Goal: Use online tool/utility: Utilize a website feature to perform a specific function

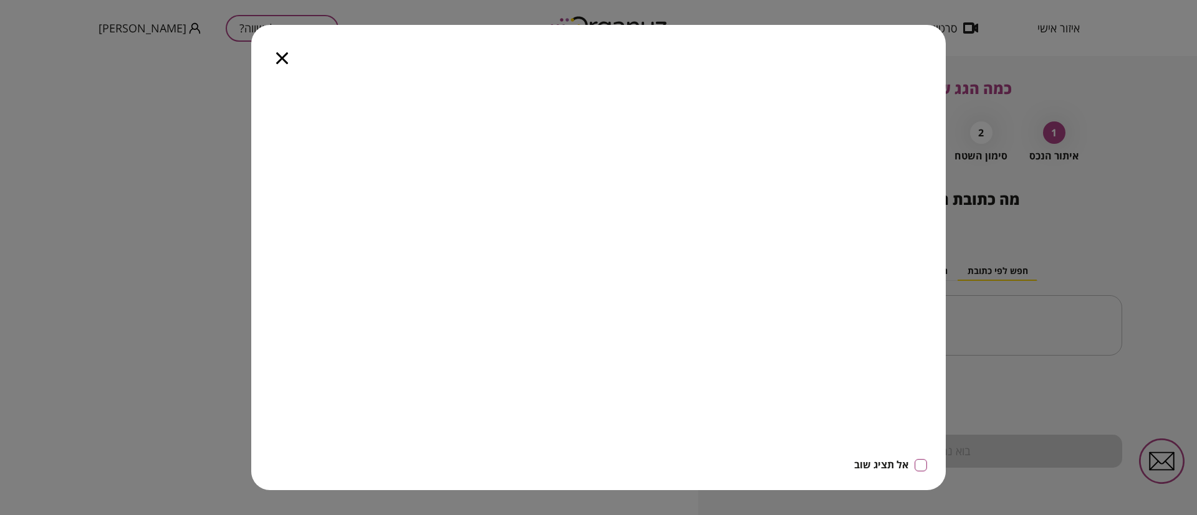
click at [285, 60] on icon "button" at bounding box center [282, 58] width 12 height 12
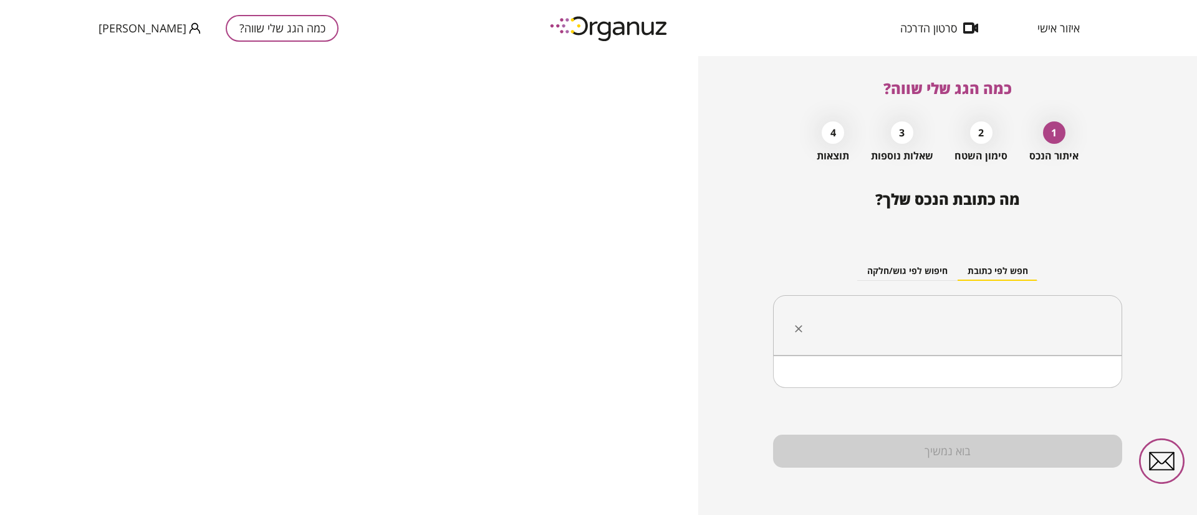
click at [982, 315] on input "text" at bounding box center [952, 325] width 310 height 31
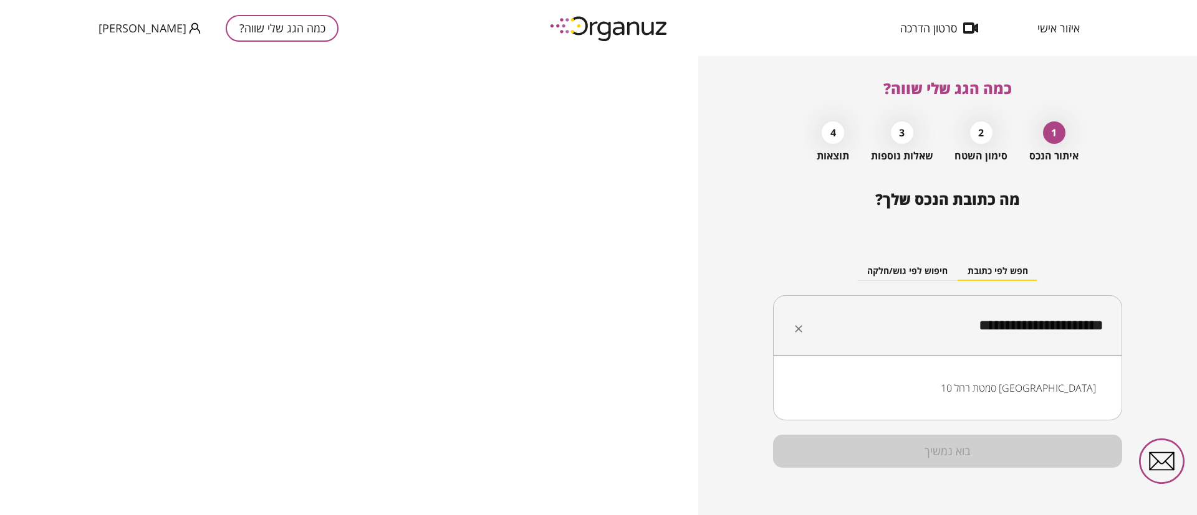
click at [1034, 380] on li "סמטת רחל 10 [GEOGRAPHIC_DATA]" at bounding box center [947, 388] width 317 height 22
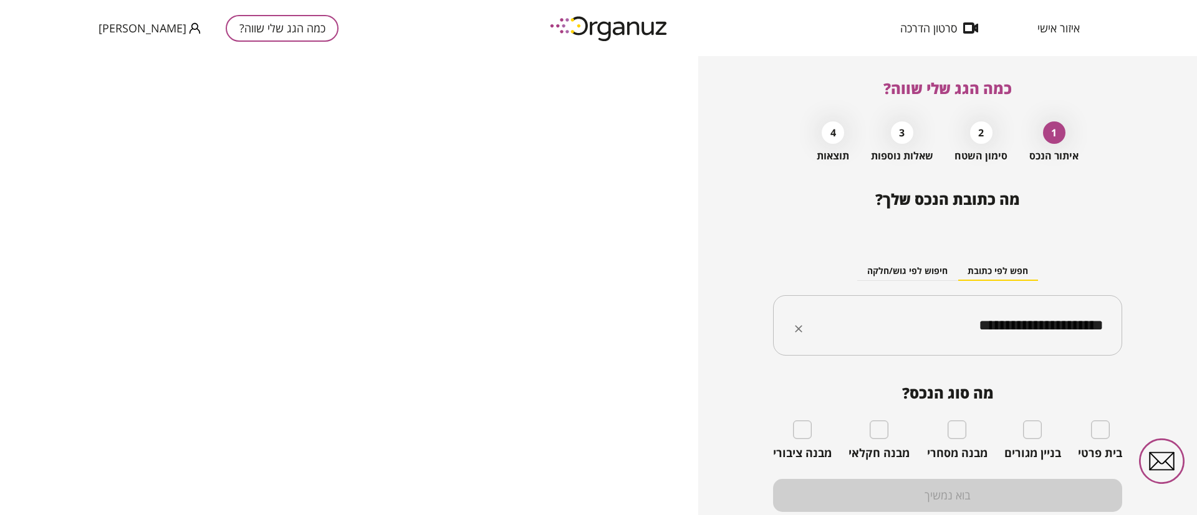
type input "**********"
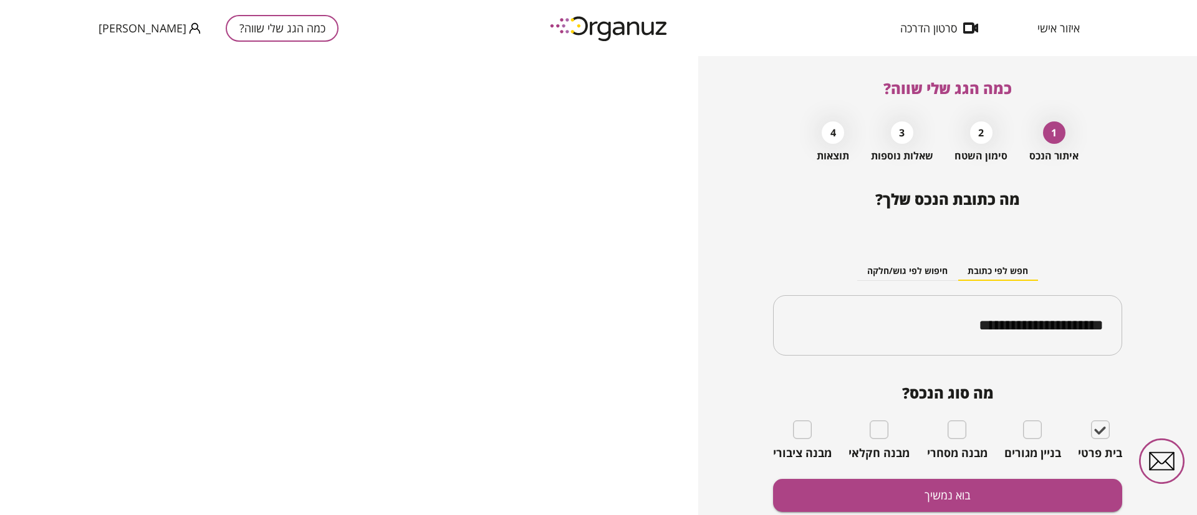
scroll to position [44, 0]
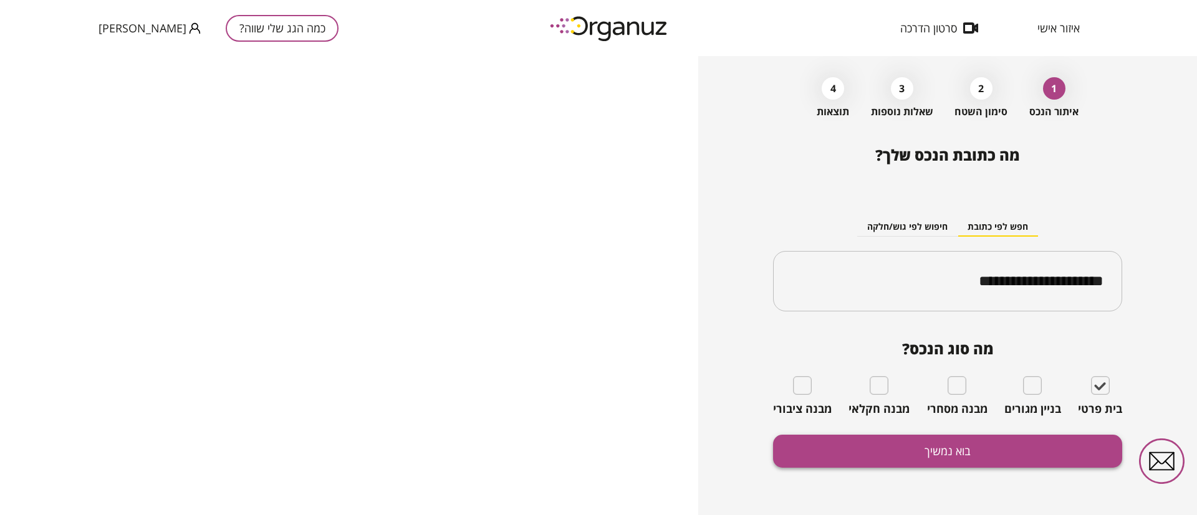
click at [965, 454] on button "בוא נמשיך" at bounding box center [947, 451] width 349 height 33
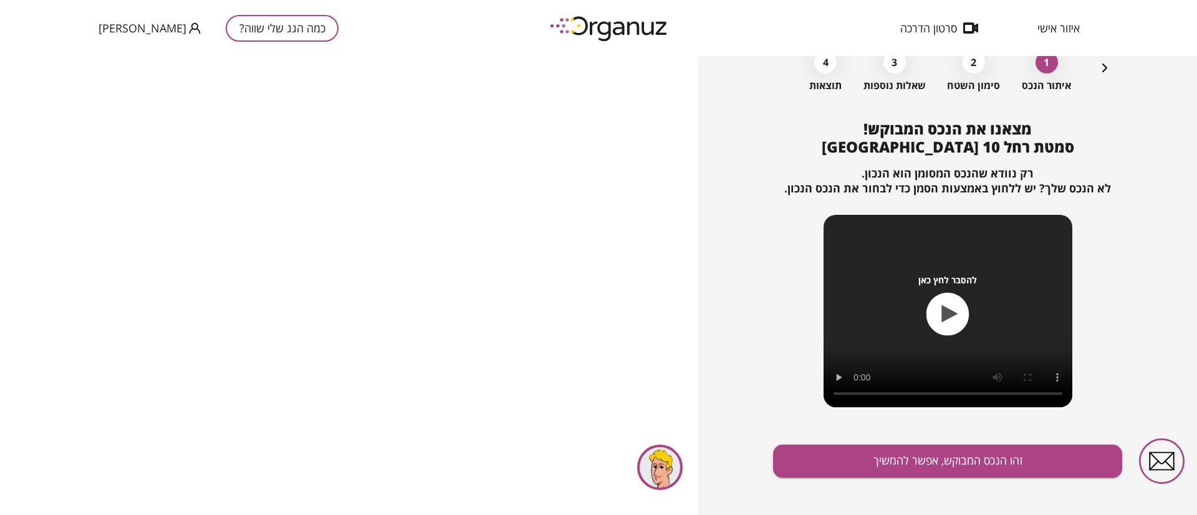
scroll to position [80, 0]
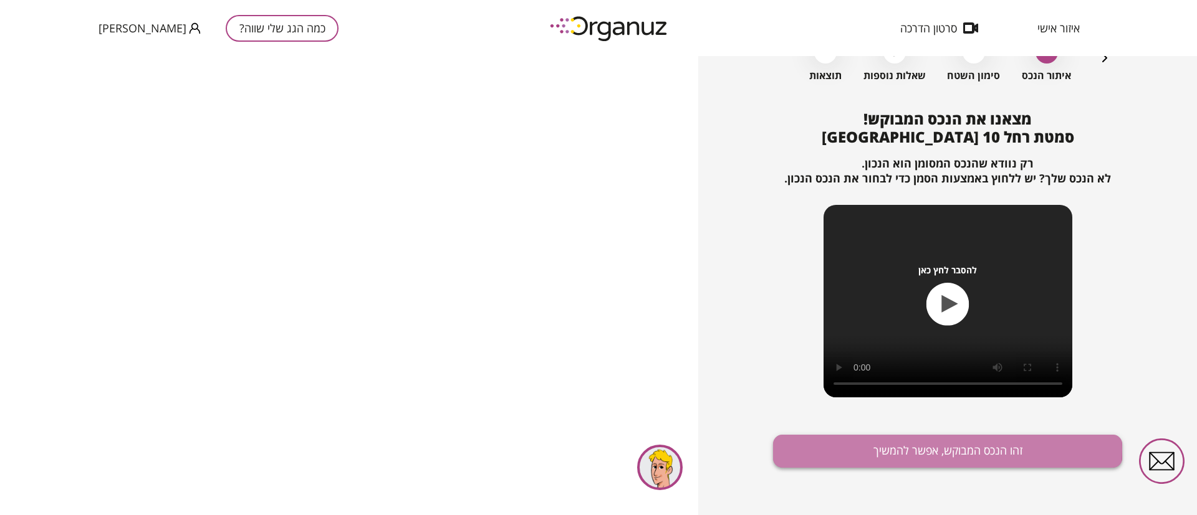
click at [941, 450] on button "זהו הנכס המבוקש, אפשר להמשיך" at bounding box center [947, 451] width 349 height 33
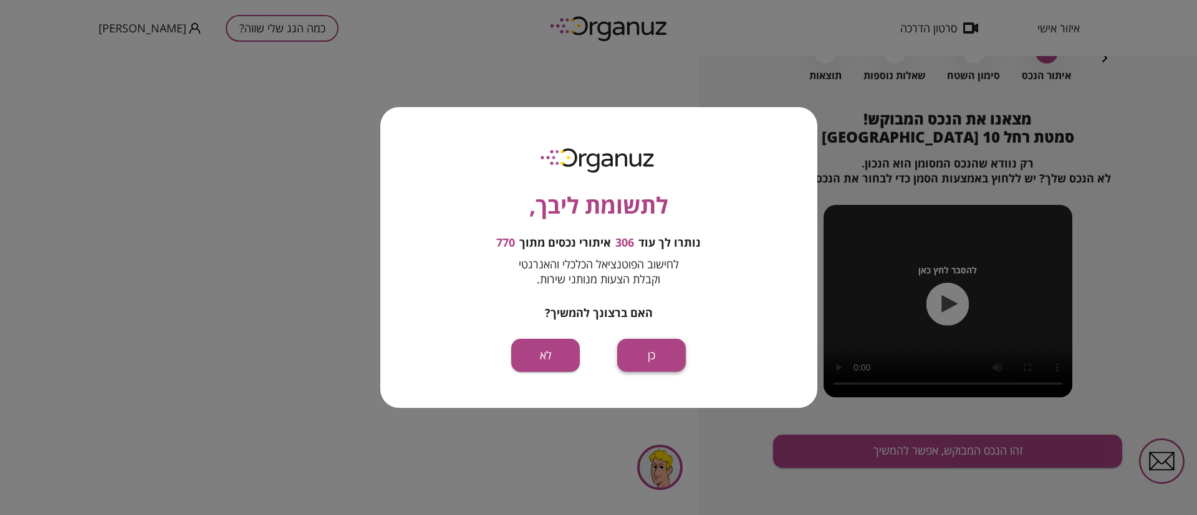
click at [647, 355] on button "כן" at bounding box center [651, 355] width 69 height 33
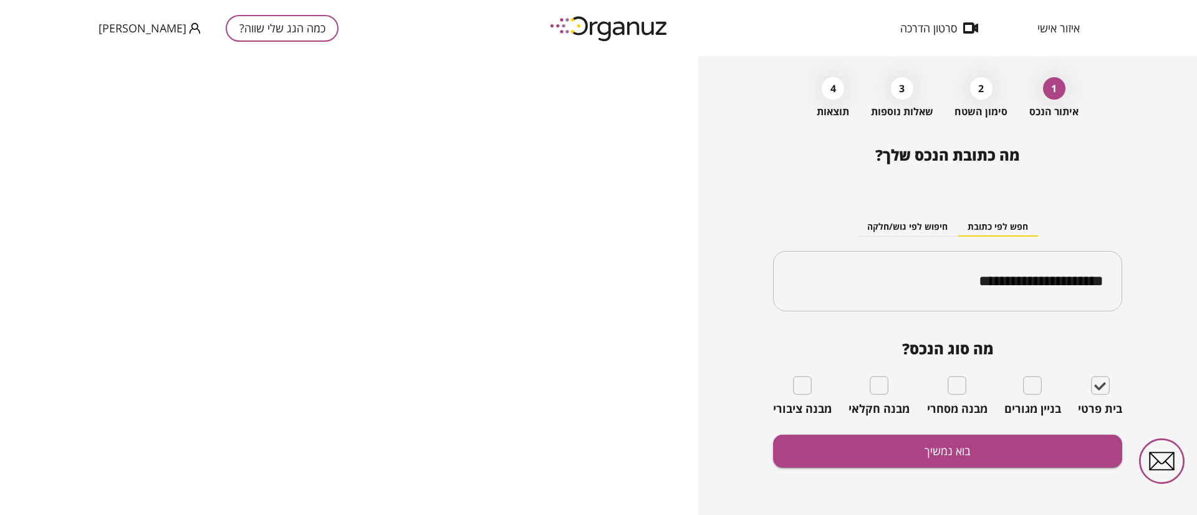
scroll to position [44, 0]
click at [926, 452] on button "בוא נמשיך" at bounding box center [947, 451] width 349 height 33
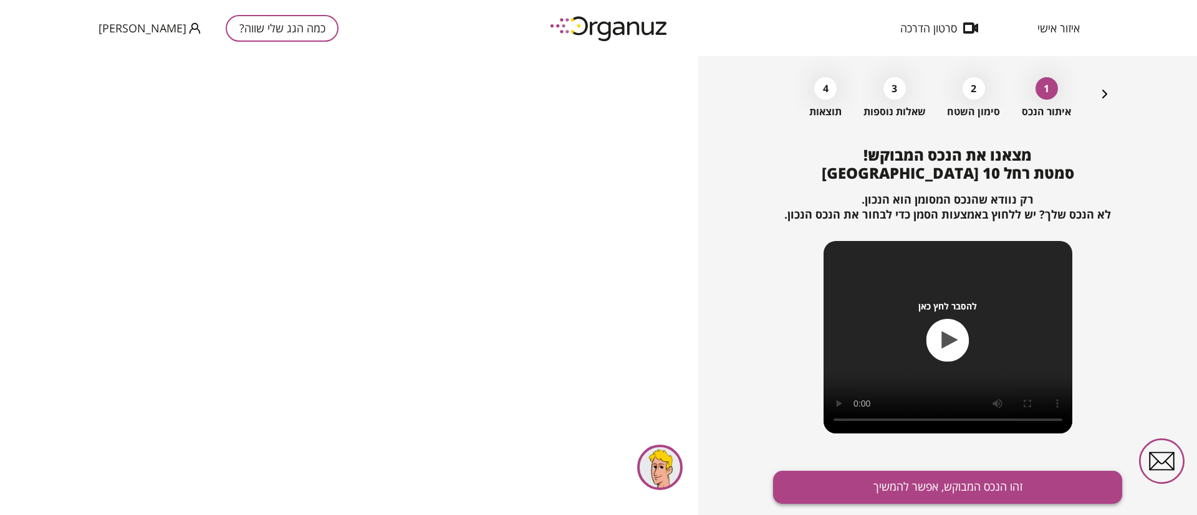
click at [908, 489] on button "זהו הנכס המבוקש, אפשר להמשיך" at bounding box center [947, 487] width 349 height 33
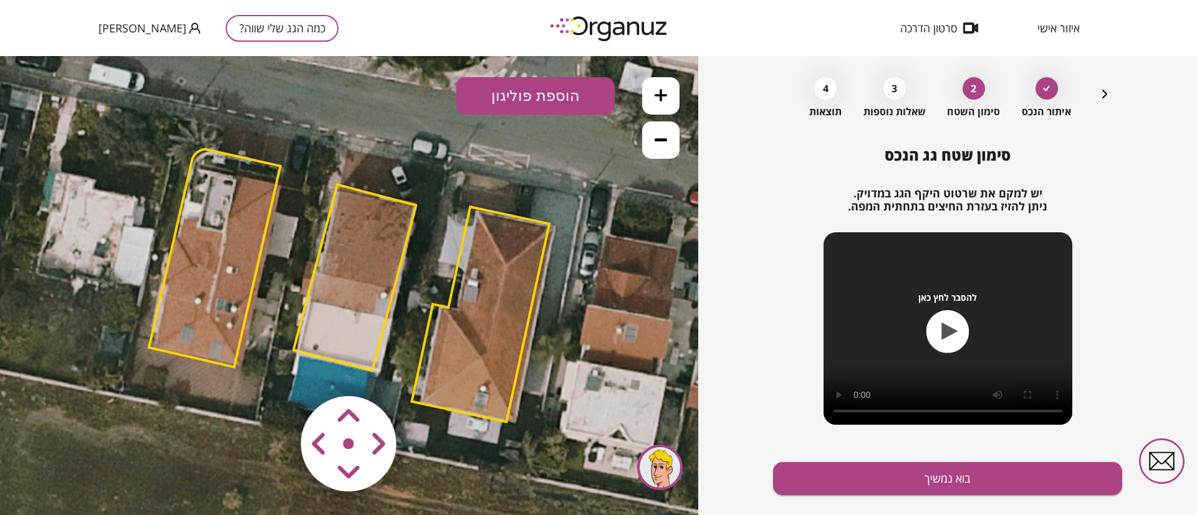
click at [220, 239] on polygon at bounding box center [215, 259] width 132 height 218
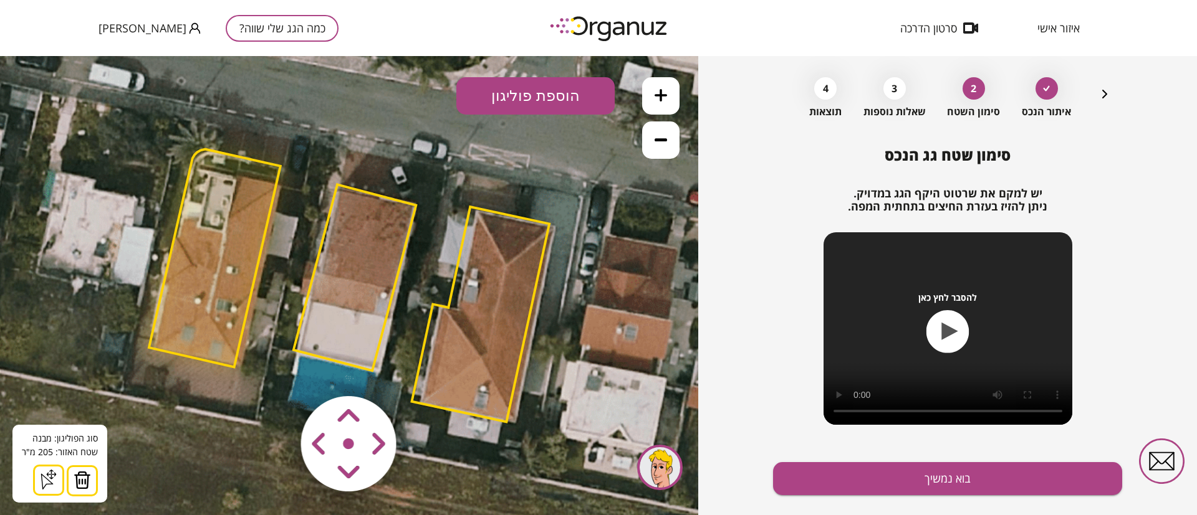
click at [82, 477] on img at bounding box center [82, 480] width 17 height 19
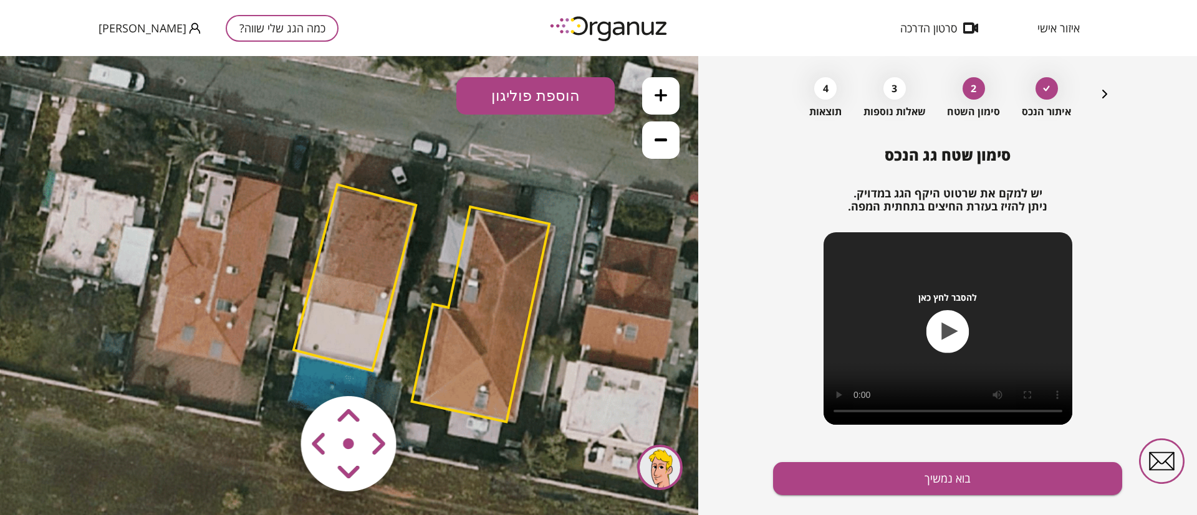
click at [376, 296] on polygon at bounding box center [355, 277] width 122 height 186
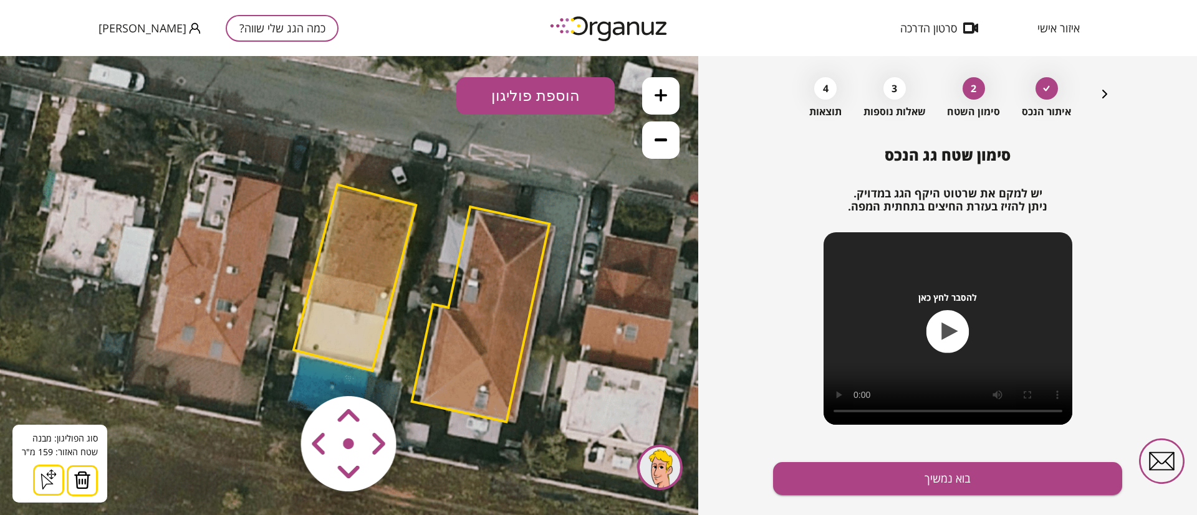
click at [80, 477] on img at bounding box center [82, 480] width 17 height 19
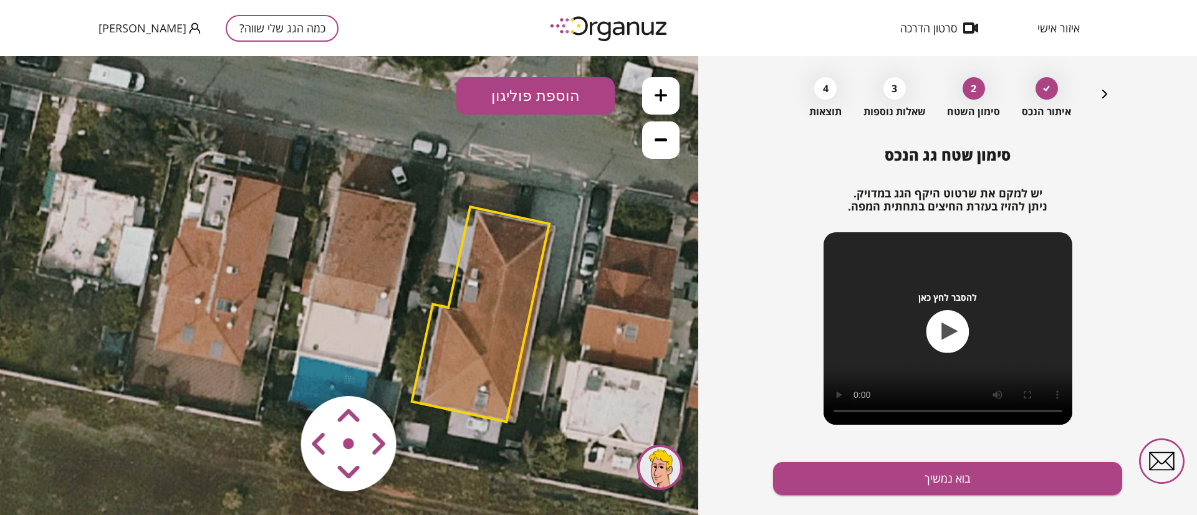
click at [506, 298] on polygon at bounding box center [481, 314] width 138 height 215
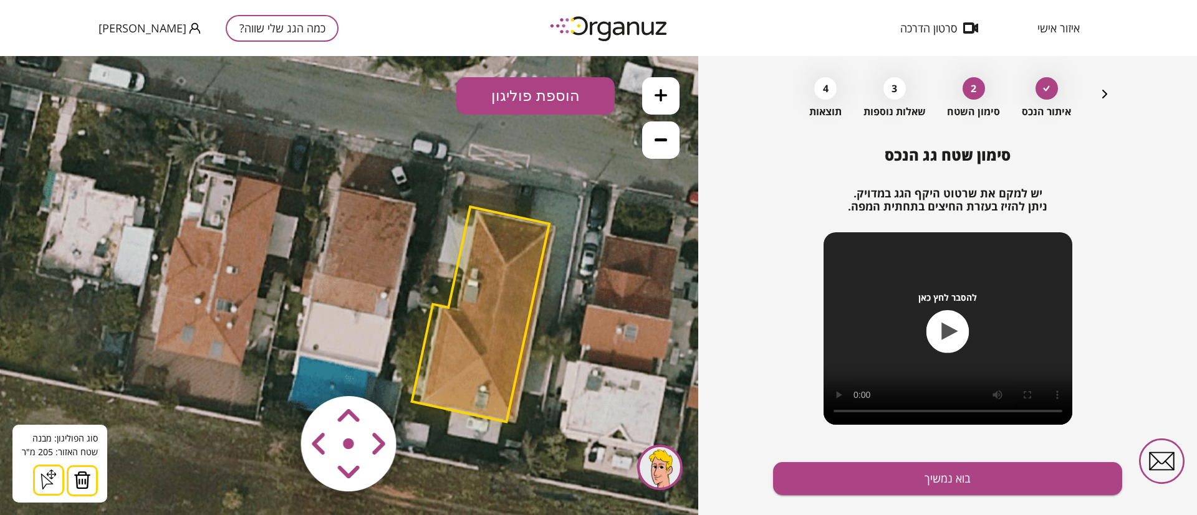
click at [75, 476] on img at bounding box center [82, 480] width 17 height 19
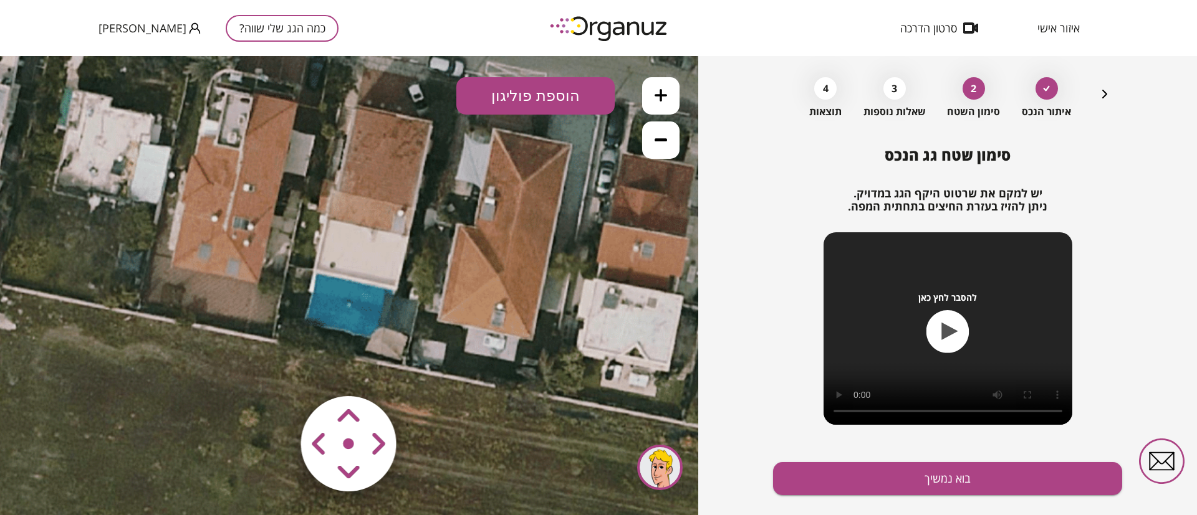
drag, startPoint x: 289, startPoint y: 299, endPoint x: 306, endPoint y: 216, distance: 85.2
click at [306, 216] on icon at bounding box center [366, 203] width 1234 height 1234
drag, startPoint x: 457, startPoint y: 325, endPoint x: 458, endPoint y: 363, distance: 38.0
click at [458, 363] on icon at bounding box center [366, 203] width 1234 height 1234
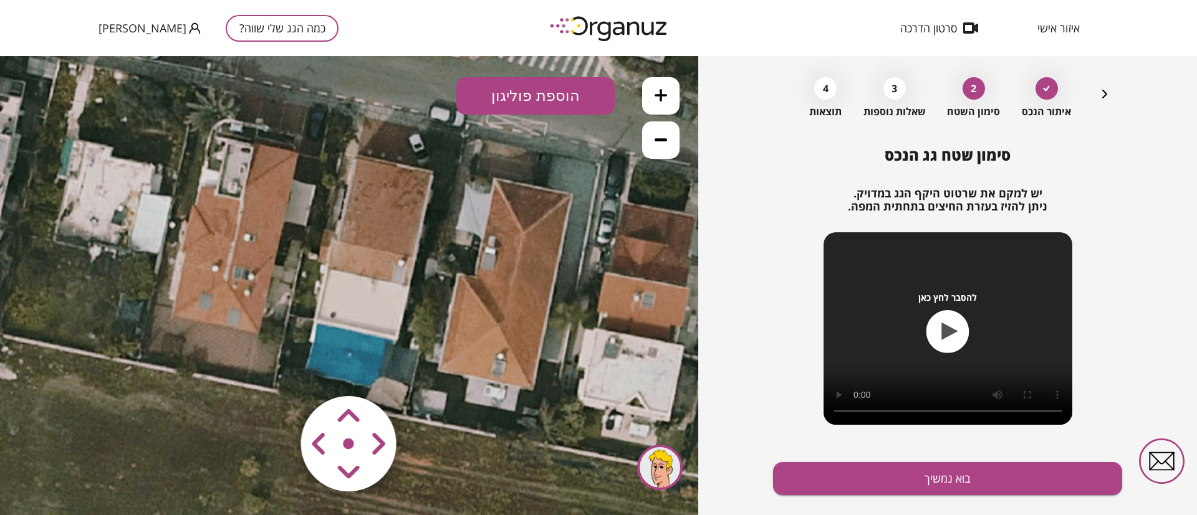
drag, startPoint x: 418, startPoint y: 315, endPoint x: 414, endPoint y: 333, distance: 18.3
click at [414, 333] on icon at bounding box center [367, 252] width 1234 height 1234
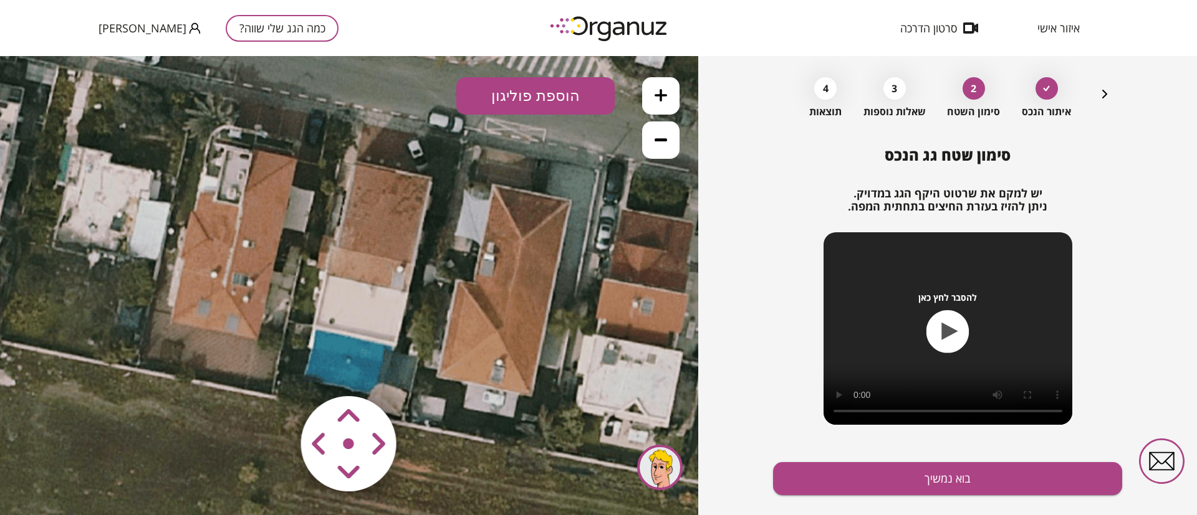
drag, startPoint x: 672, startPoint y: 92, endPoint x: 657, endPoint y: 112, distance: 24.9
click at [671, 92] on button at bounding box center [660, 95] width 37 height 37
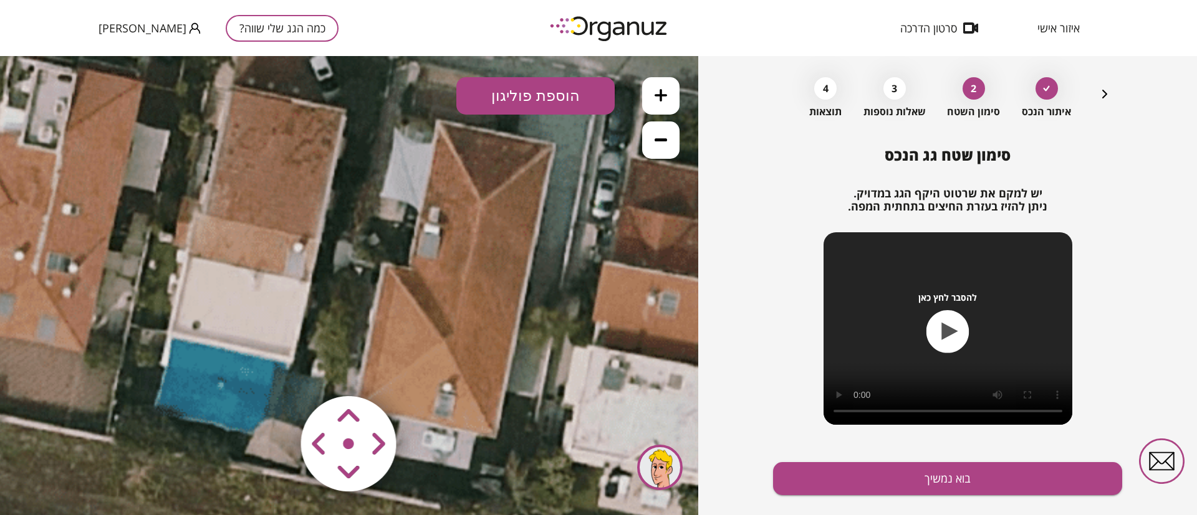
drag, startPoint x: 483, startPoint y: 313, endPoint x: 427, endPoint y: 236, distance: 95.5
click at [355, 296] on icon at bounding box center [247, 231] width 1851 height 1851
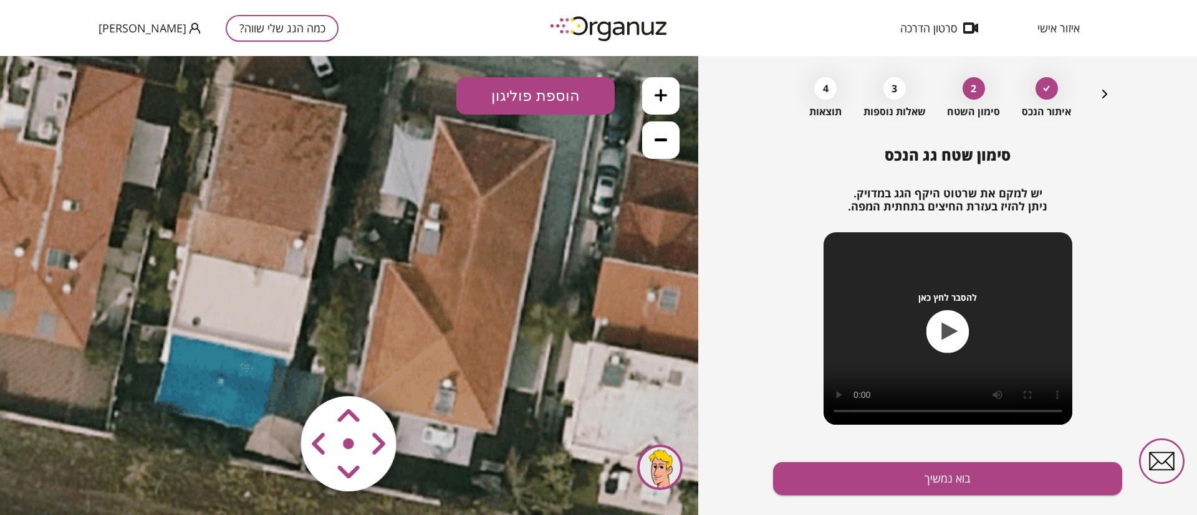
click at [523, 100] on button "הוספת פוליגון" at bounding box center [535, 95] width 158 height 37
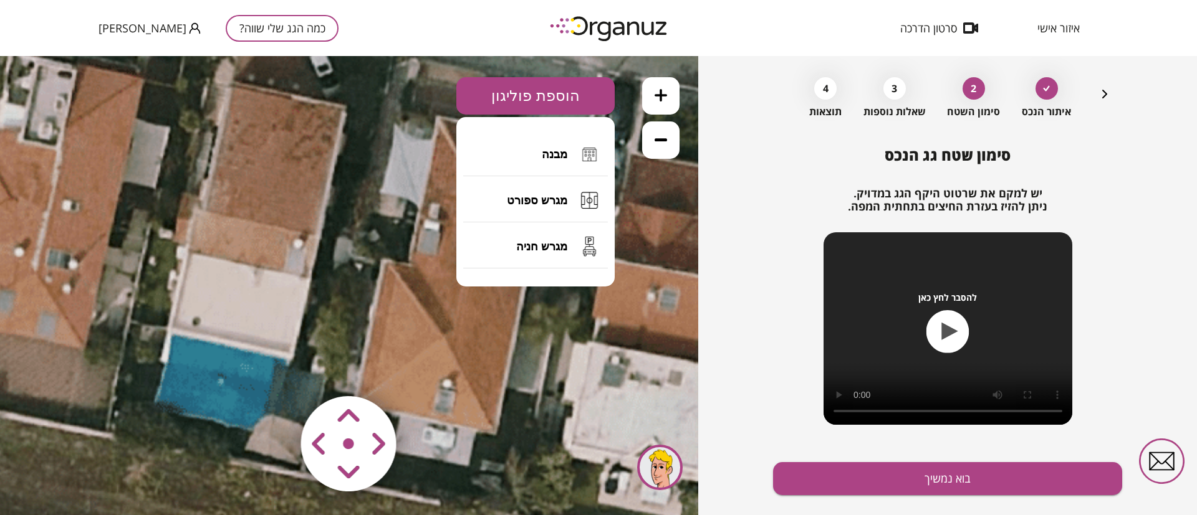
drag, startPoint x: 558, startPoint y: 158, endPoint x: 531, endPoint y: 161, distance: 27.6
click at [558, 159] on span "מבנה" at bounding box center [555, 155] width 26 height 14
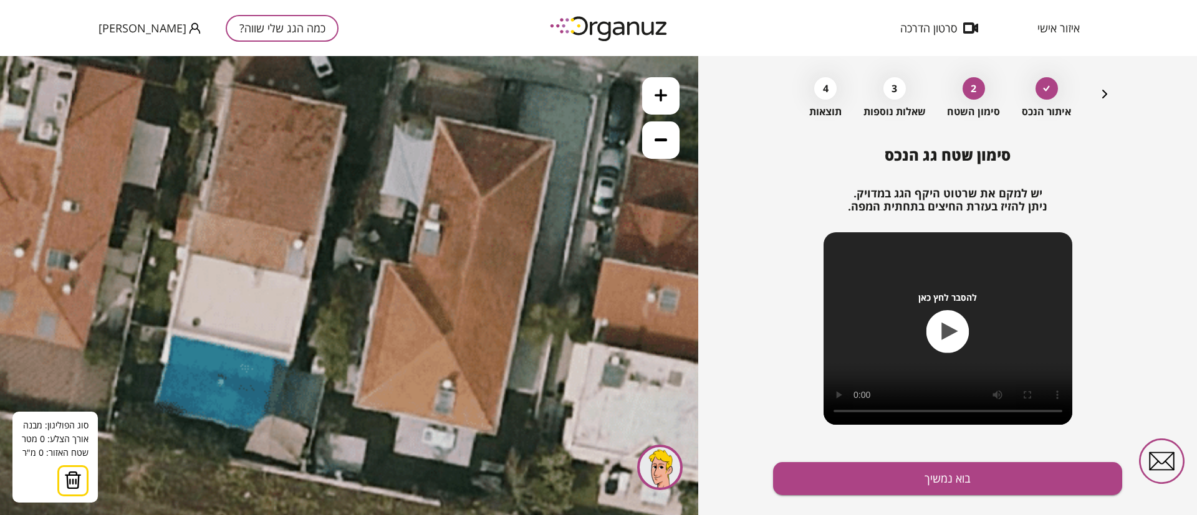
click at [199, 211] on icon at bounding box center [247, 228] width 1851 height 1851
click at [291, 231] on icon at bounding box center [247, 228] width 1851 height 1851
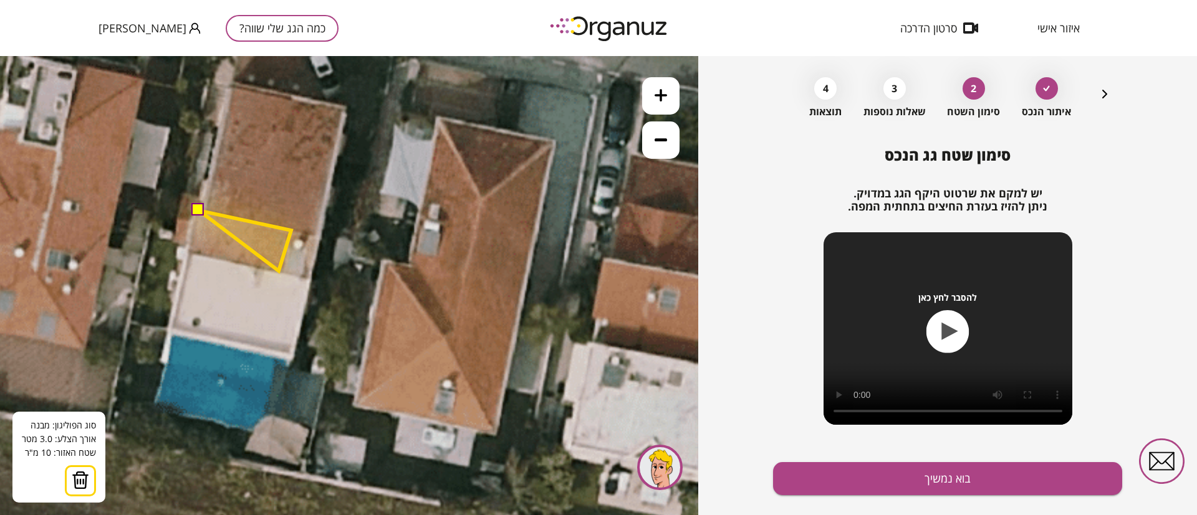
click at [279, 271] on polygon at bounding box center [245, 241] width 92 height 60
click at [187, 251] on polygon at bounding box center [239, 241] width 104 height 60
click at [193, 208] on button at bounding box center [198, 210] width 12 height 12
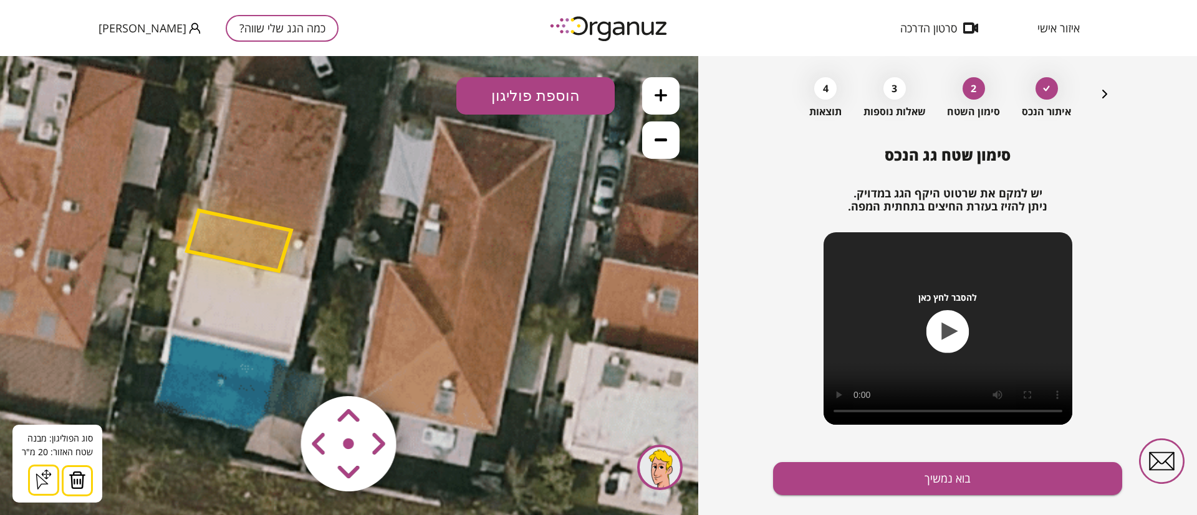
click at [520, 98] on button "הוספת פוליגון" at bounding box center [535, 95] width 158 height 37
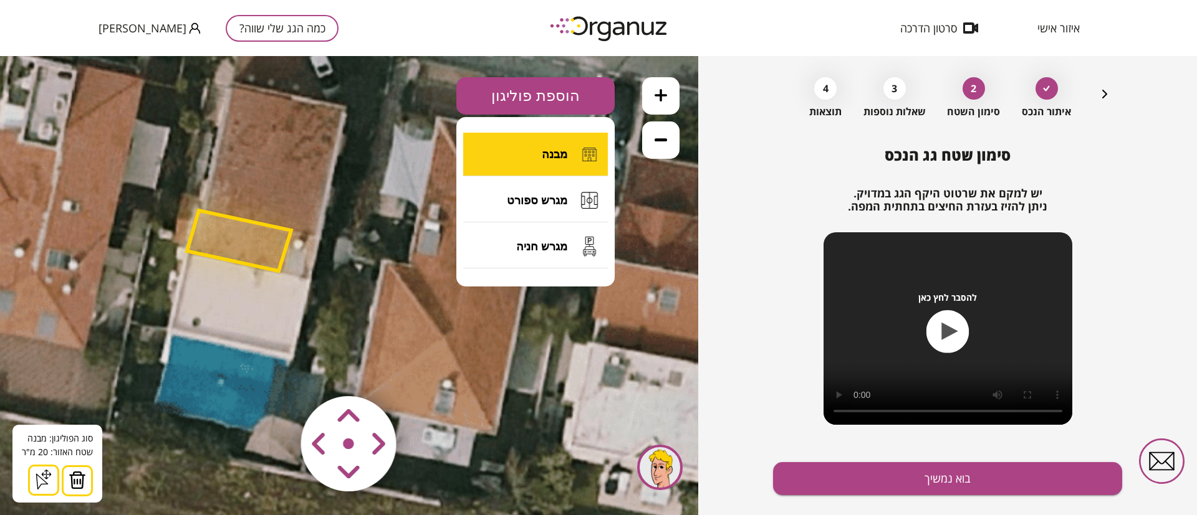
click at [530, 151] on button "מבנה" at bounding box center [535, 155] width 145 height 44
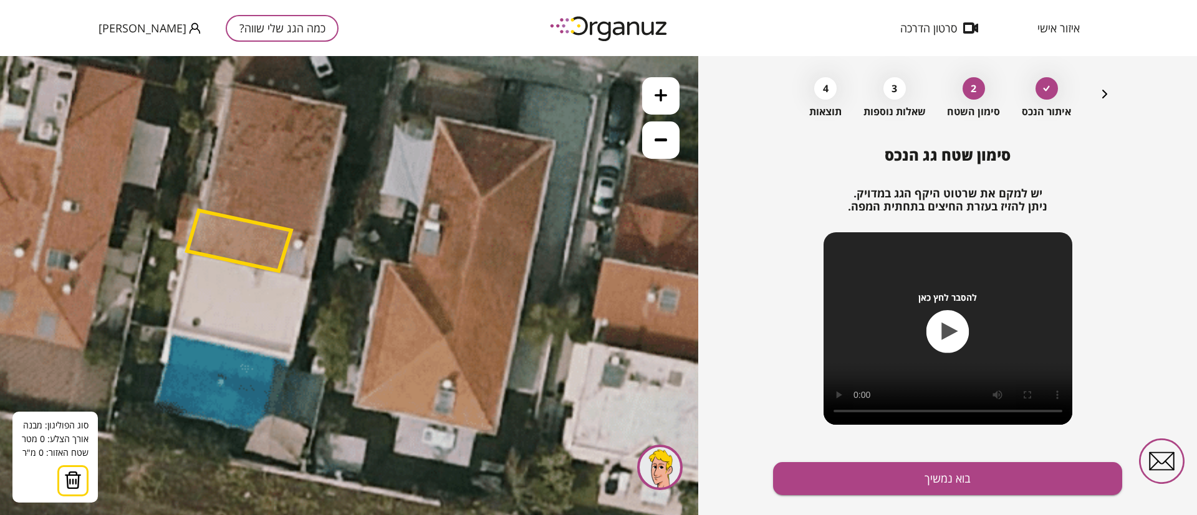
click at [309, 279] on icon at bounding box center [247, 228] width 1851 height 1851
click at [291, 358] on icon at bounding box center [247, 228] width 1851 height 1851
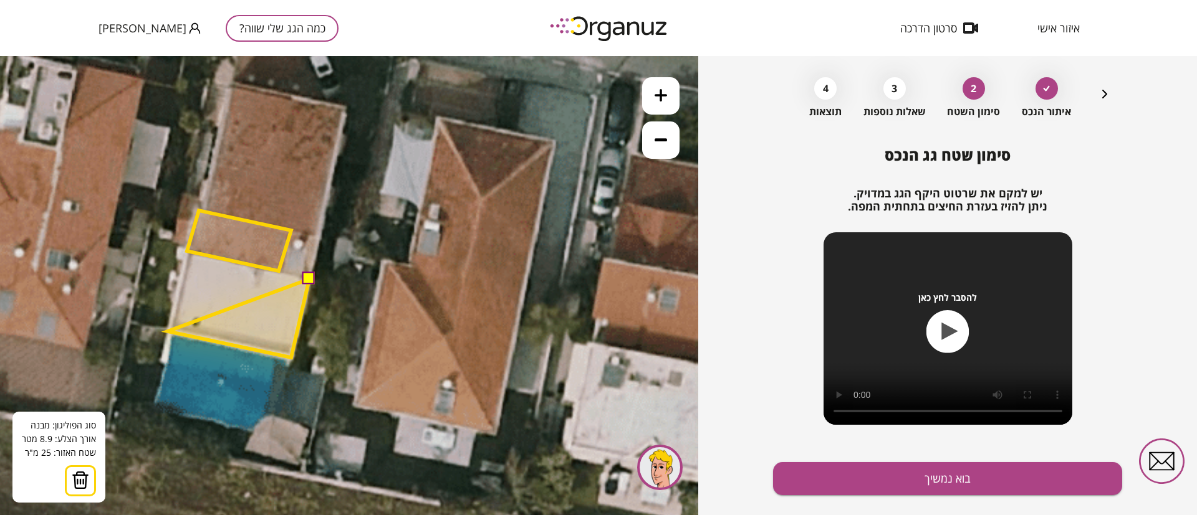
click at [168, 332] on polygon at bounding box center [238, 318] width 141 height 79
click at [188, 252] on polygon at bounding box center [238, 304] width 141 height 105
click at [305, 279] on button at bounding box center [308, 278] width 12 height 12
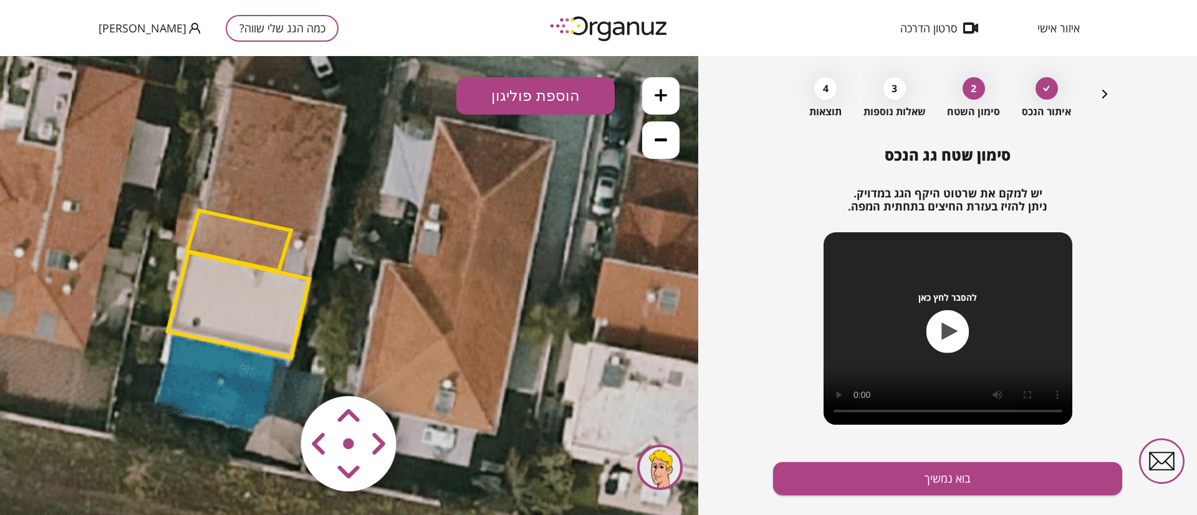
click at [267, 309] on polygon at bounding box center [238, 304] width 141 height 105
click at [269, 315] on polygon at bounding box center [238, 305] width 141 height 105
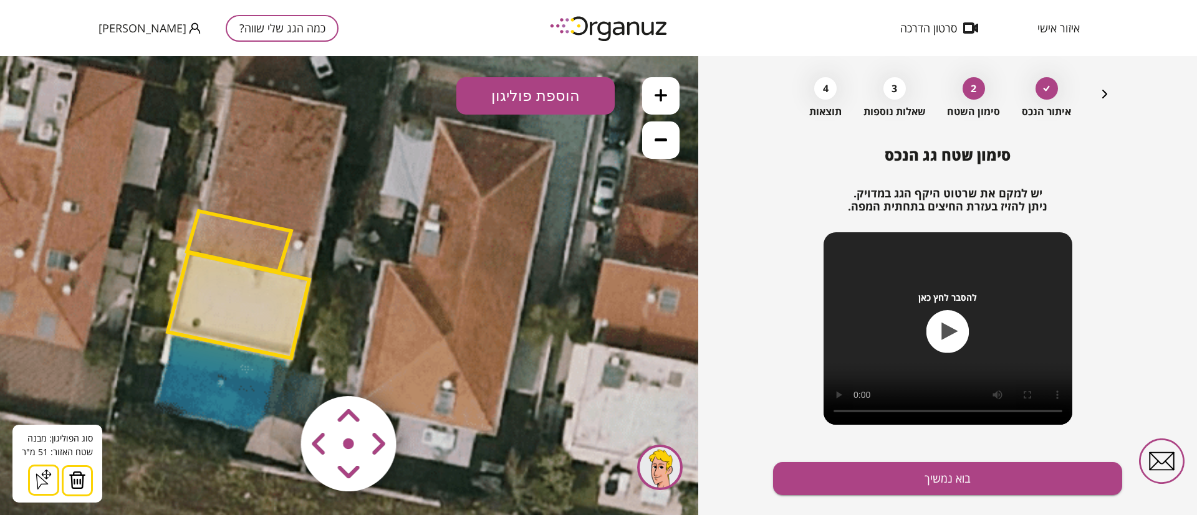
click at [557, 95] on button "הוספת פוליגון" at bounding box center [535, 95] width 158 height 37
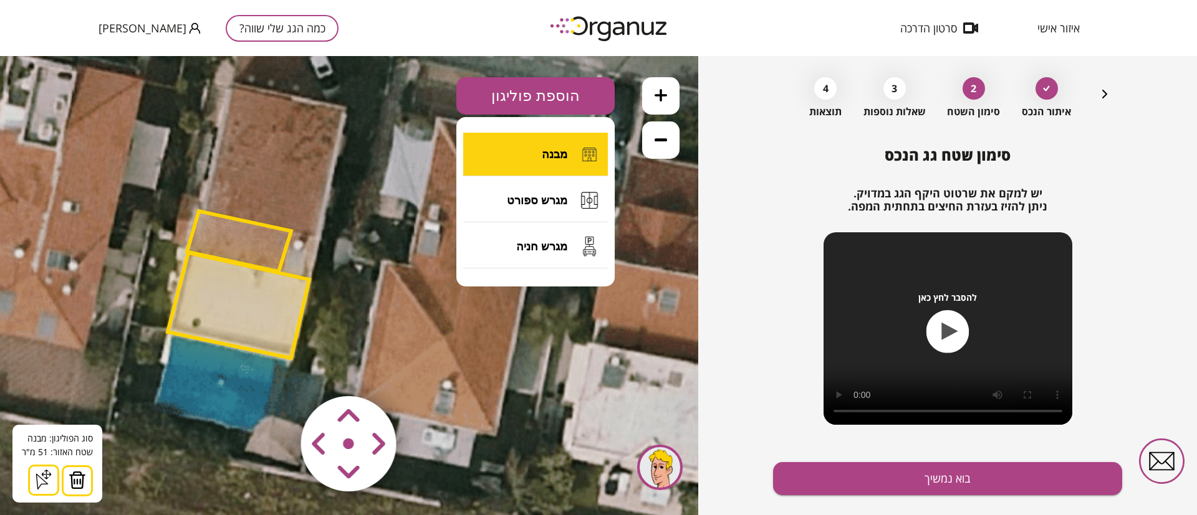
click at [551, 151] on span "מבנה" at bounding box center [555, 155] width 26 height 14
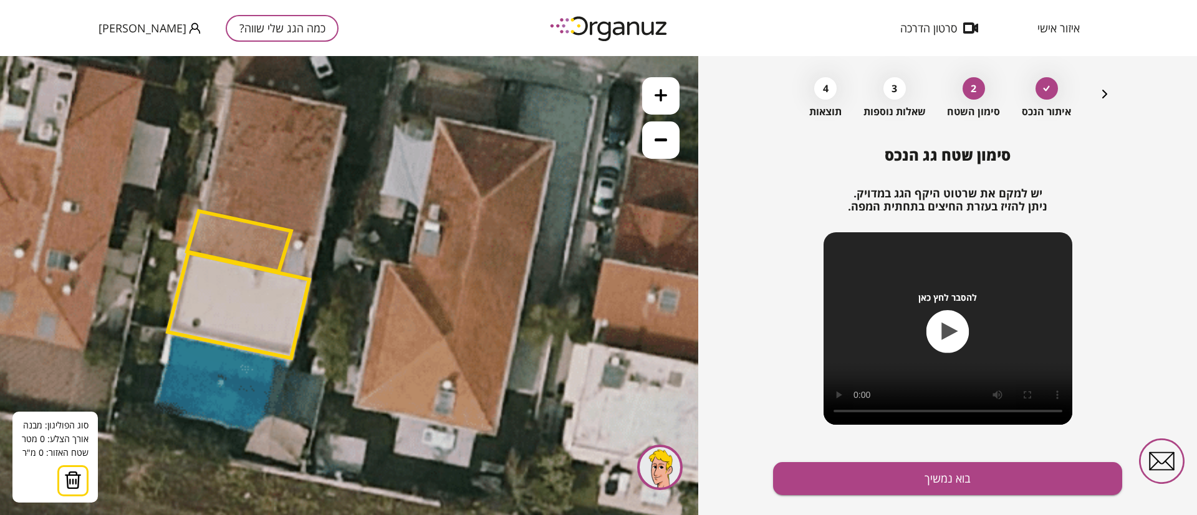
click at [343, 107] on icon at bounding box center [247, 228] width 1851 height 1851
drag, startPoint x: 319, startPoint y: 235, endPoint x: 304, endPoint y: 230, distance: 16.4
click at [319, 234] on icon at bounding box center [247, 228] width 1851 height 1851
click at [318, 234] on polygon at bounding box center [330, 171] width 24 height 128
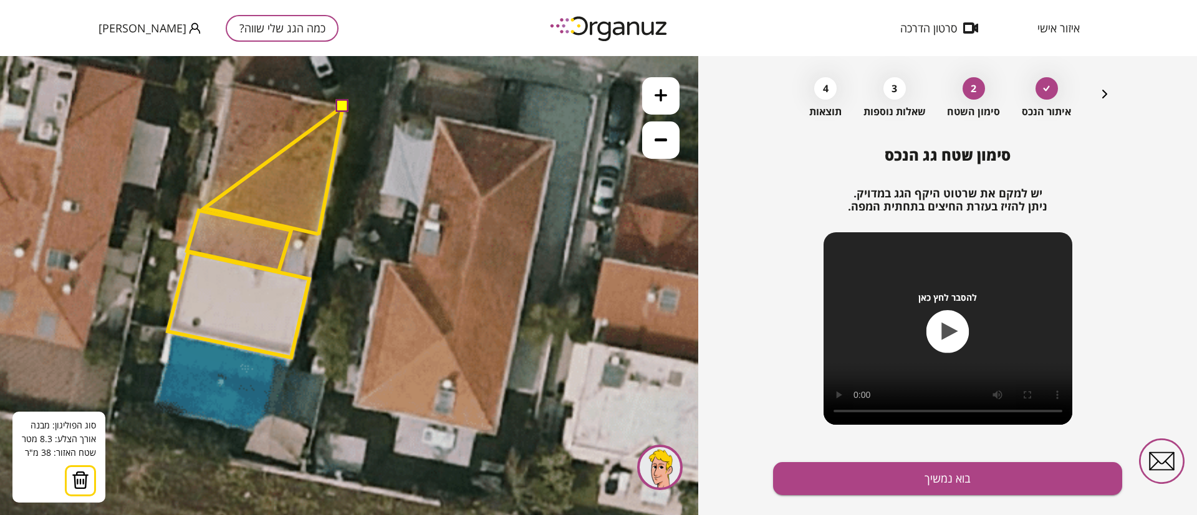
click at [204, 208] on polygon at bounding box center [273, 171] width 138 height 128
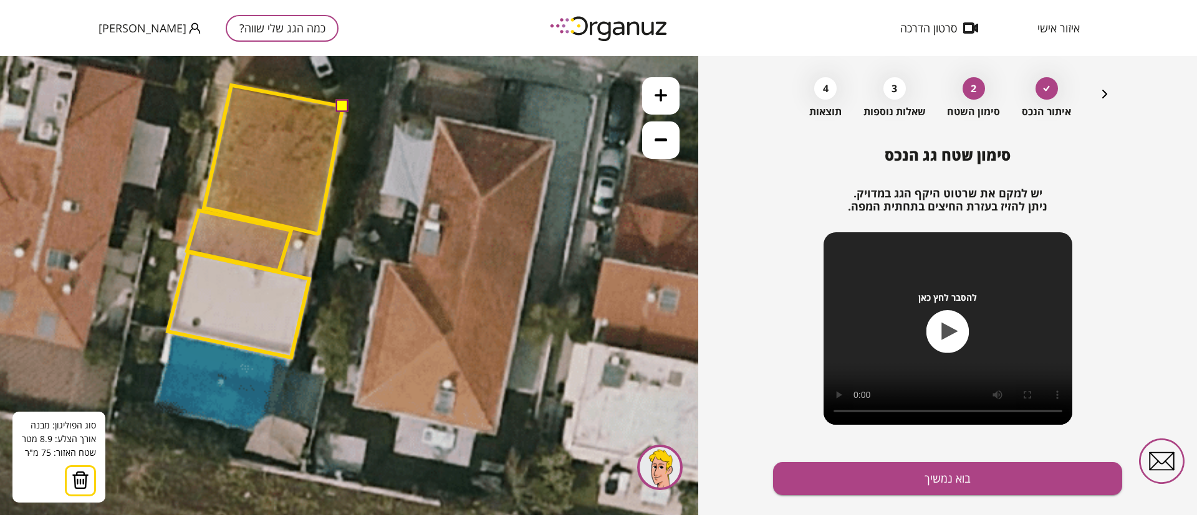
click at [231, 85] on polygon at bounding box center [273, 160] width 139 height 150
click at [343, 106] on button at bounding box center [342, 106] width 12 height 12
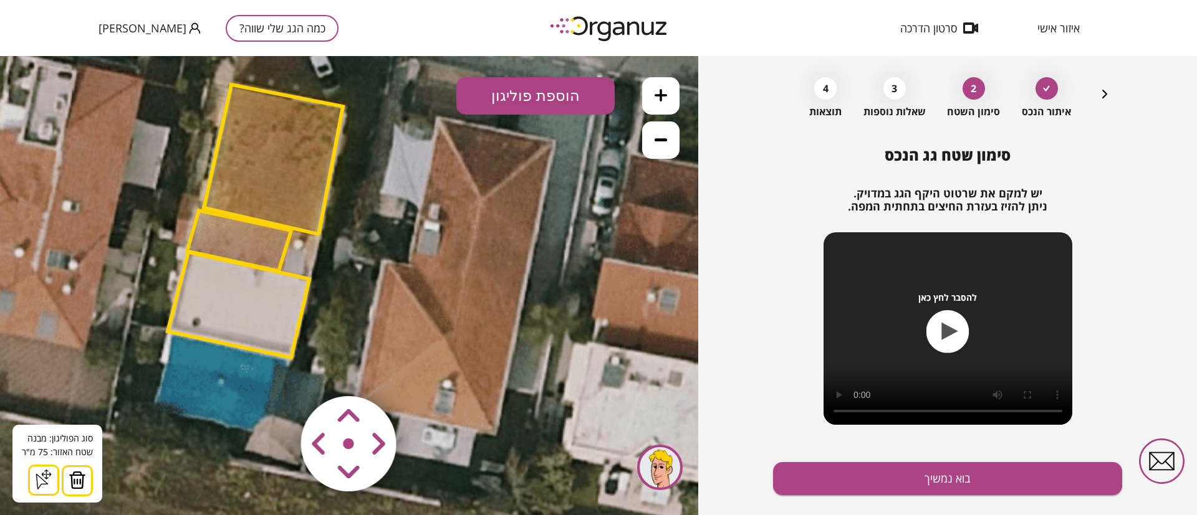
click at [282, 140] on polygon at bounding box center [273, 160] width 139 height 150
click at [248, 244] on polygon at bounding box center [239, 241] width 104 height 60
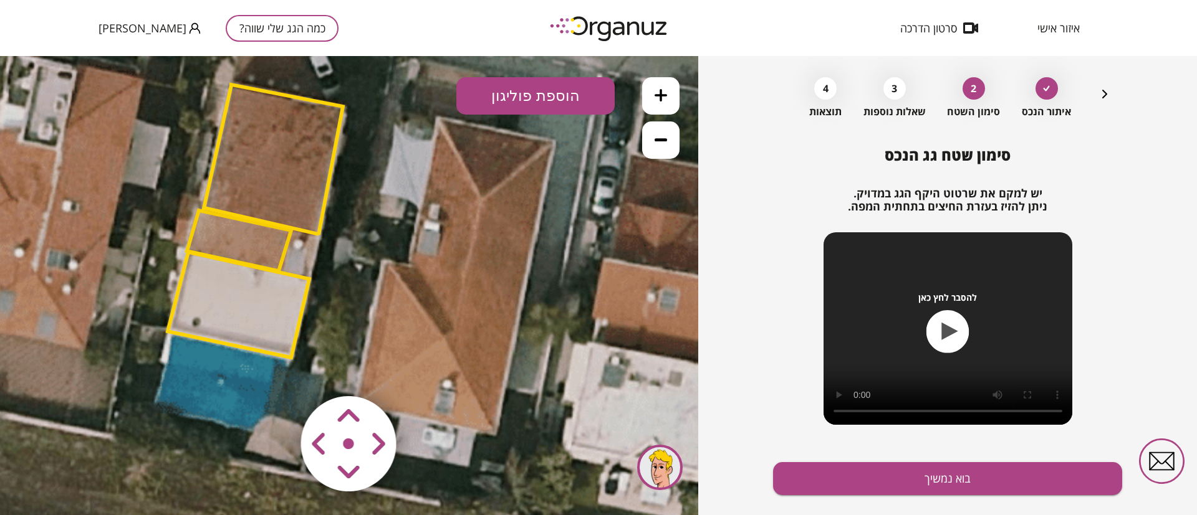
click at [264, 318] on polygon at bounding box center [238, 304] width 141 height 105
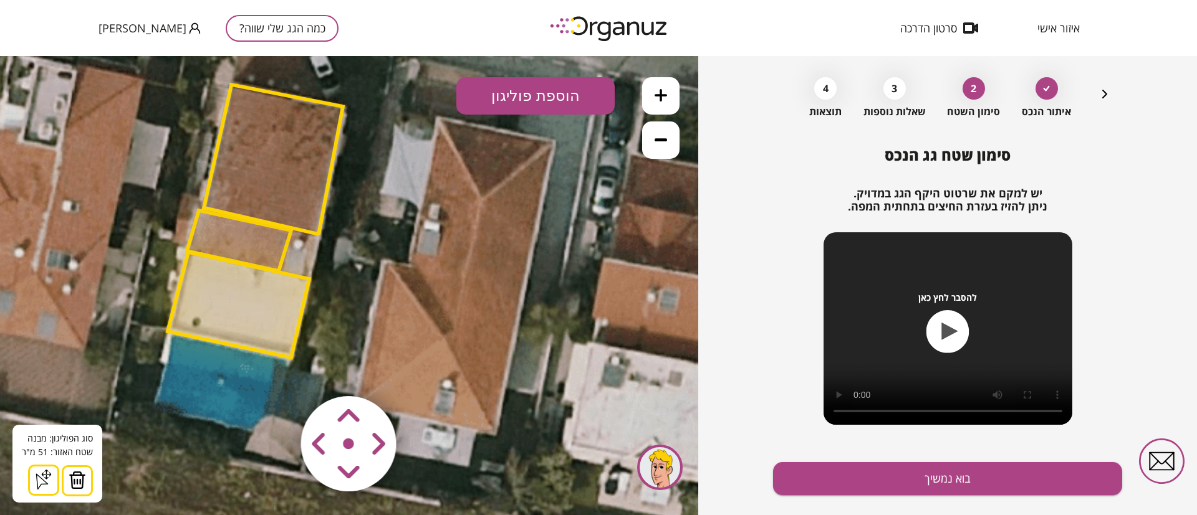
click at [261, 247] on polygon at bounding box center [239, 241] width 104 height 60
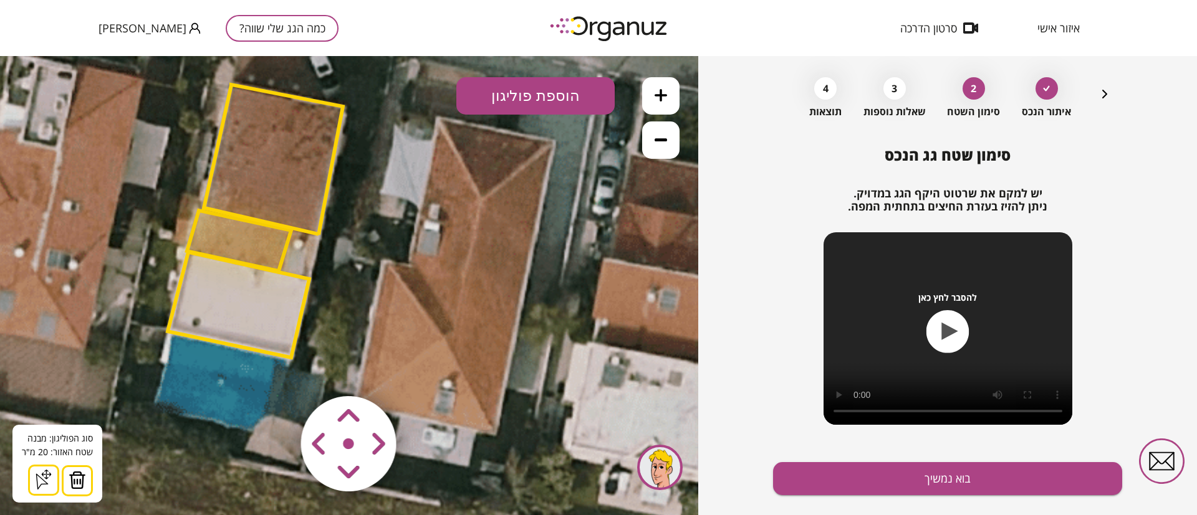
click at [537, 92] on button "הוספת פוליגון" at bounding box center [535, 95] width 158 height 37
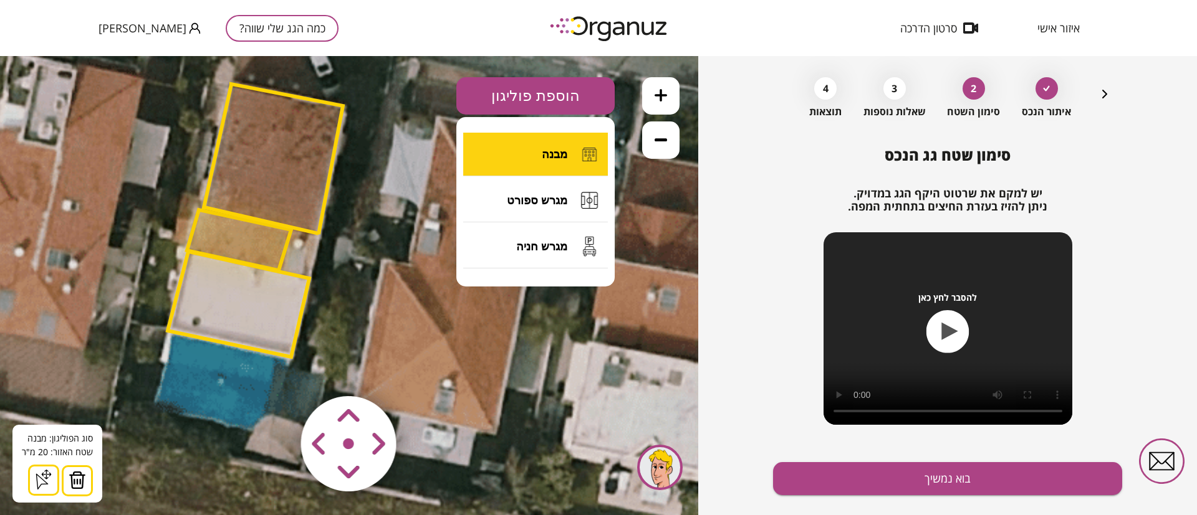
click at [547, 150] on span "מבנה" at bounding box center [555, 155] width 26 height 14
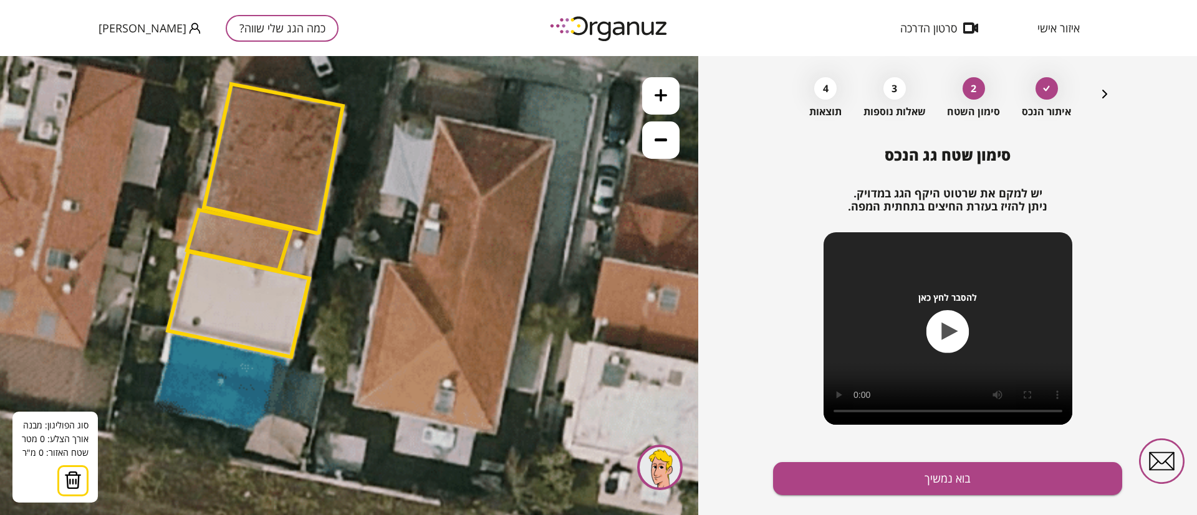
click at [660, 145] on icon at bounding box center [660, 139] width 12 height 12
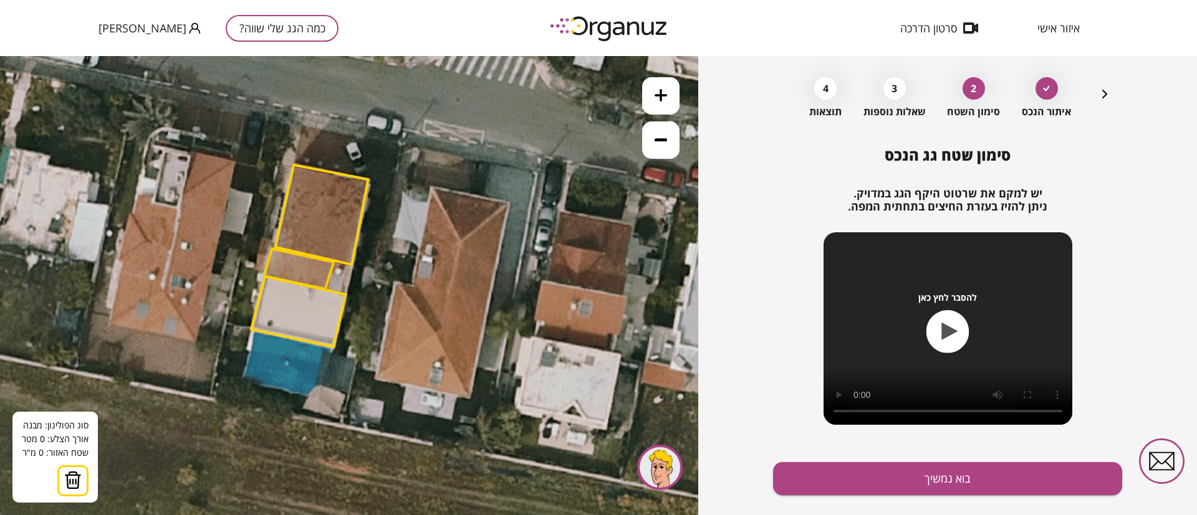
drag, startPoint x: 515, startPoint y: 292, endPoint x: 551, endPoint y: 312, distance: 41.0
click at [551, 312] on icon at bounding box center [304, 261] width 1234 height 1234
